Goal: Navigation & Orientation: Find specific page/section

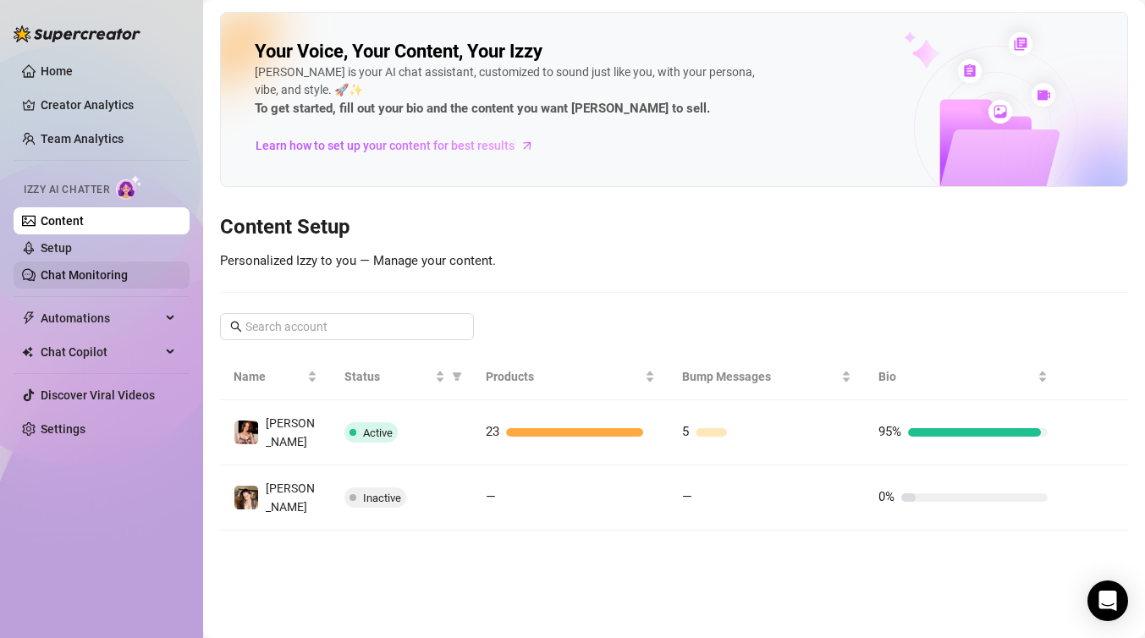
click at [95, 274] on link "Chat Monitoring" at bounding box center [84, 275] width 87 height 14
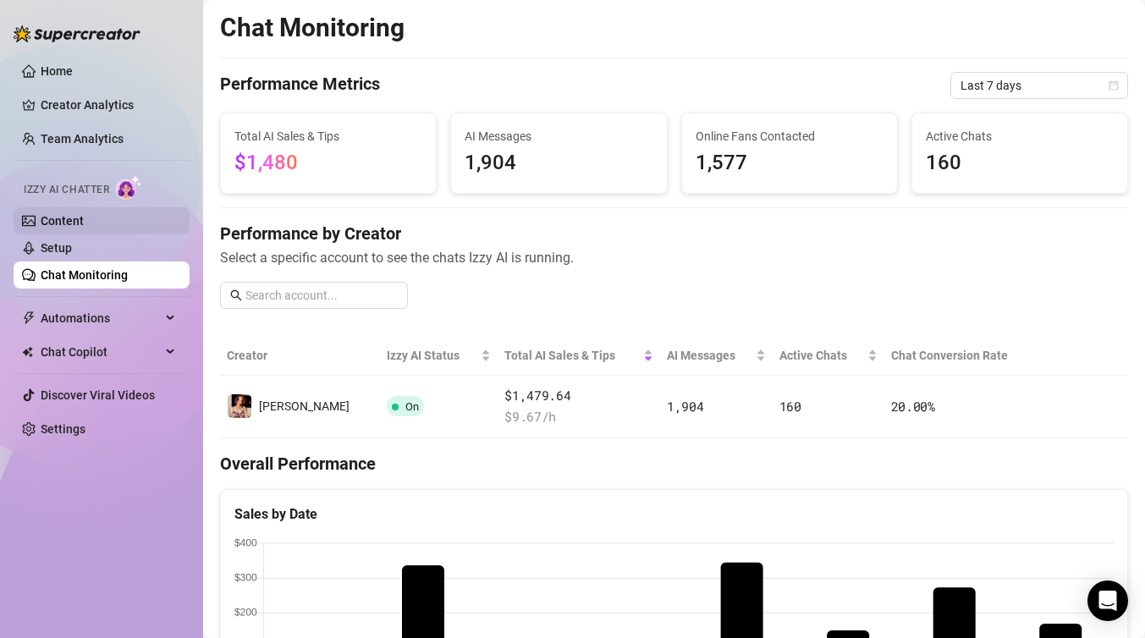
click at [74, 215] on link "Content" at bounding box center [62, 221] width 43 height 14
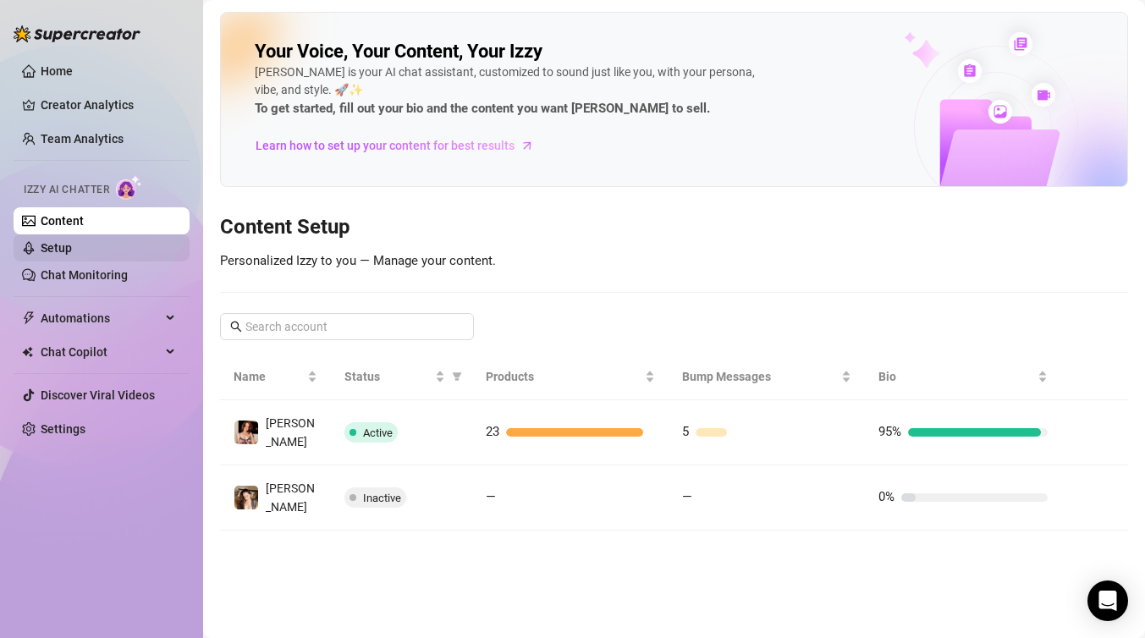
click at [72, 244] on link "Setup" at bounding box center [56, 248] width 31 height 14
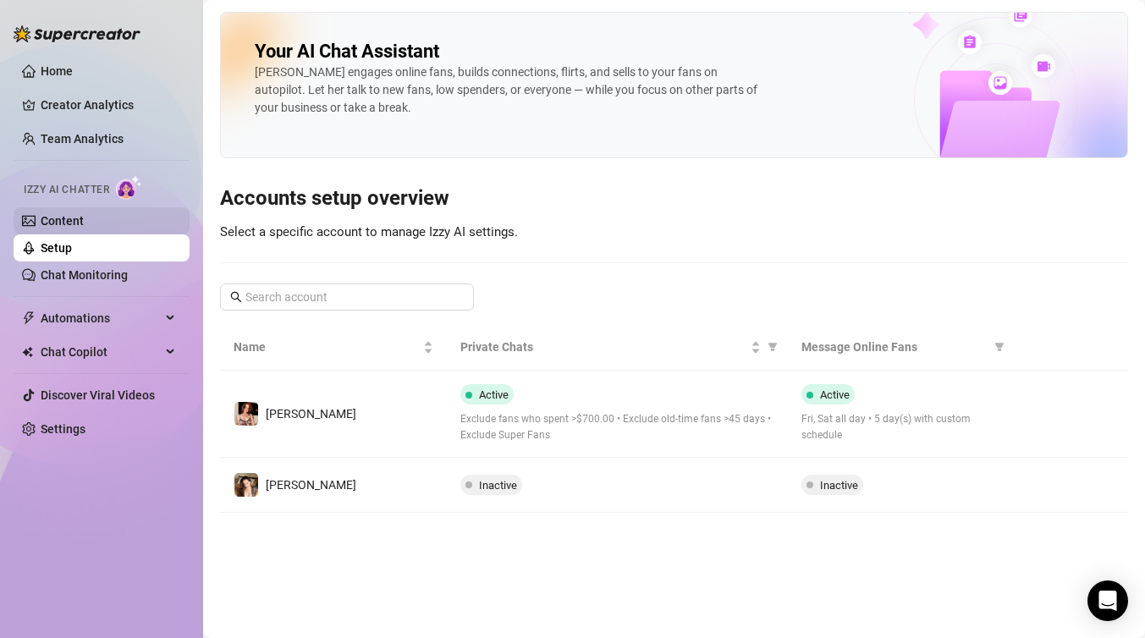
click at [84, 228] on link "Content" at bounding box center [62, 221] width 43 height 14
